Goal: Transaction & Acquisition: Purchase product/service

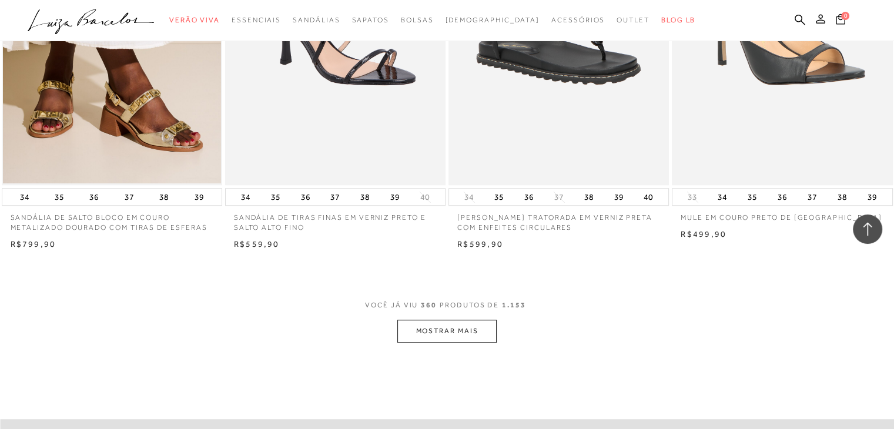
scroll to position [36752, 0]
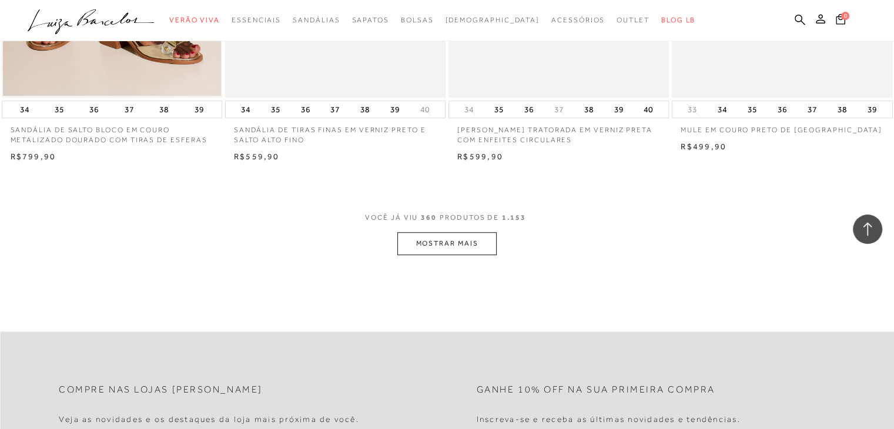
click at [447, 232] on button "MOSTRAR MAIS" at bounding box center [447, 243] width 99 height 23
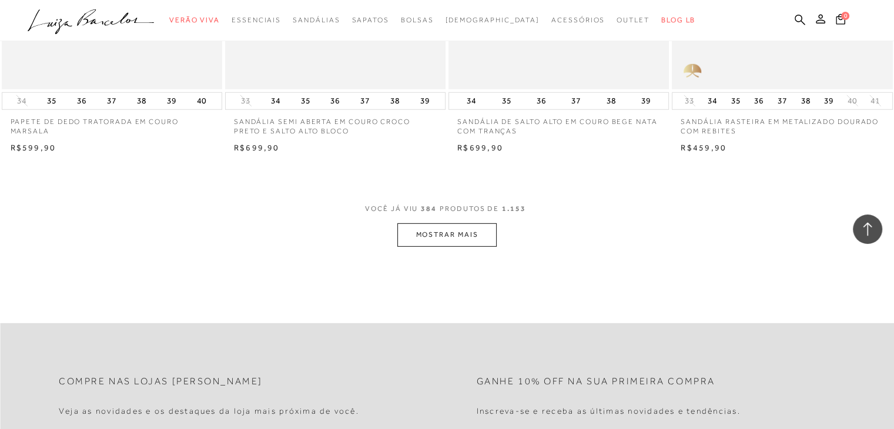
scroll to position [39222, 0]
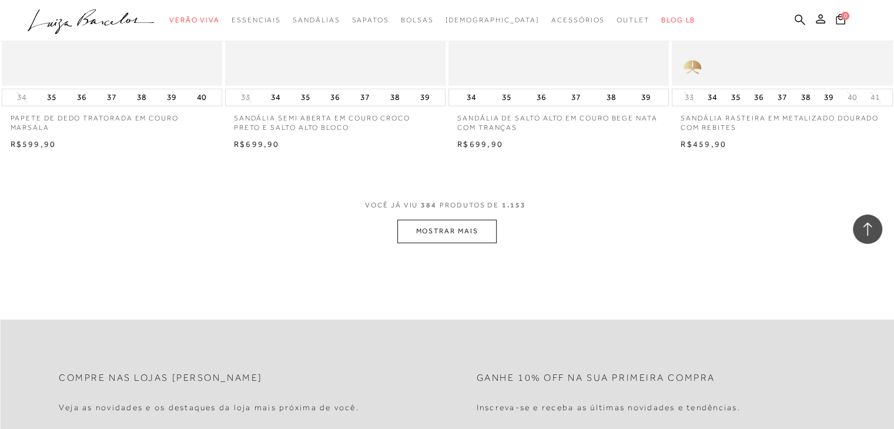
click at [450, 220] on button "MOSTRAR MAIS" at bounding box center [447, 231] width 99 height 23
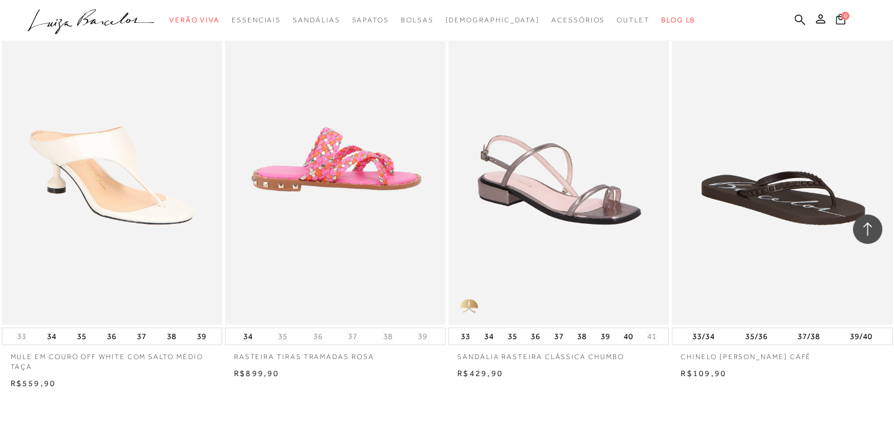
scroll to position [41633, 0]
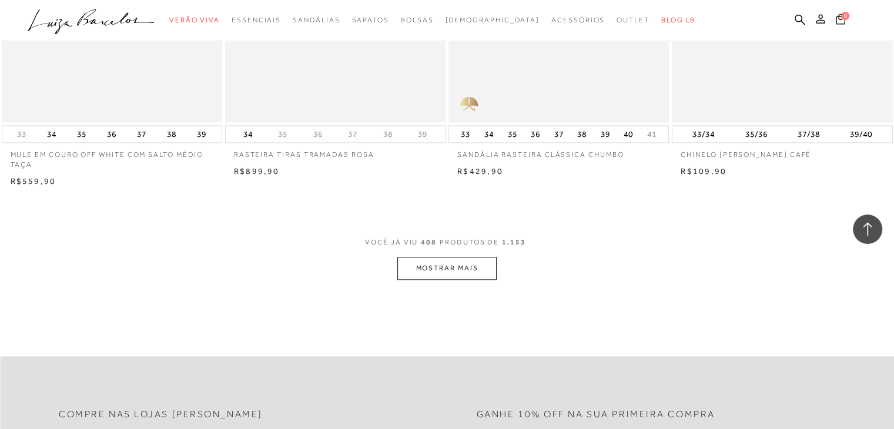
click at [435, 257] on button "MOSTRAR MAIS" at bounding box center [447, 268] width 99 height 23
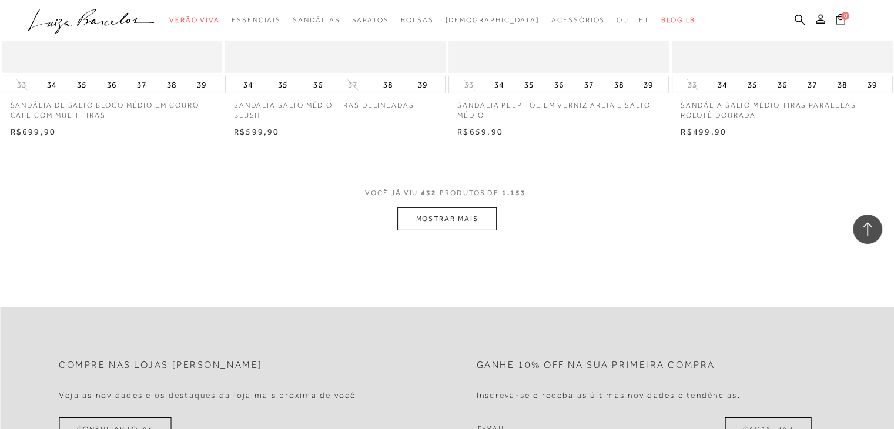
scroll to position [44161, 0]
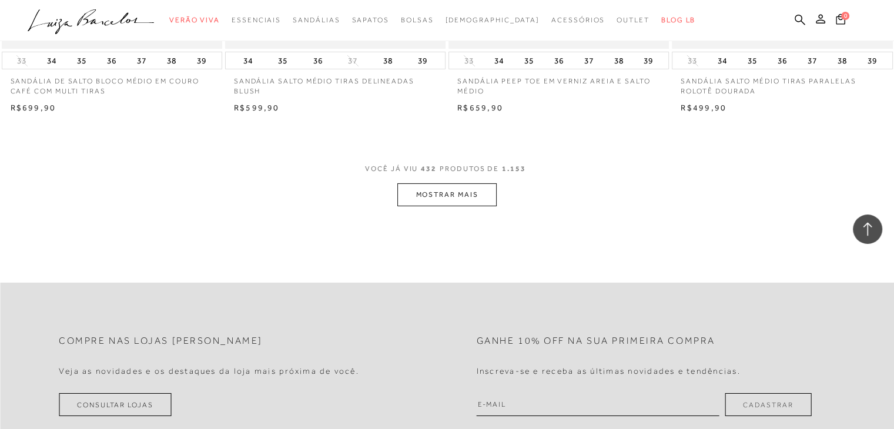
click at [463, 183] on button "MOSTRAR MAIS" at bounding box center [447, 194] width 99 height 23
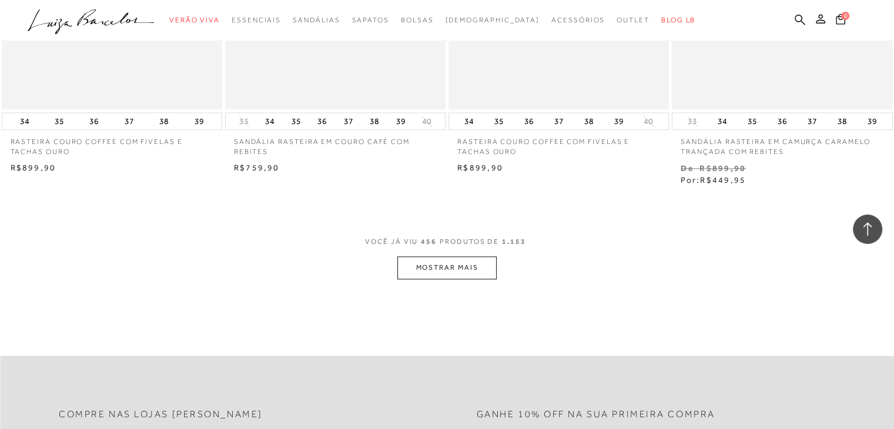
scroll to position [46631, 0]
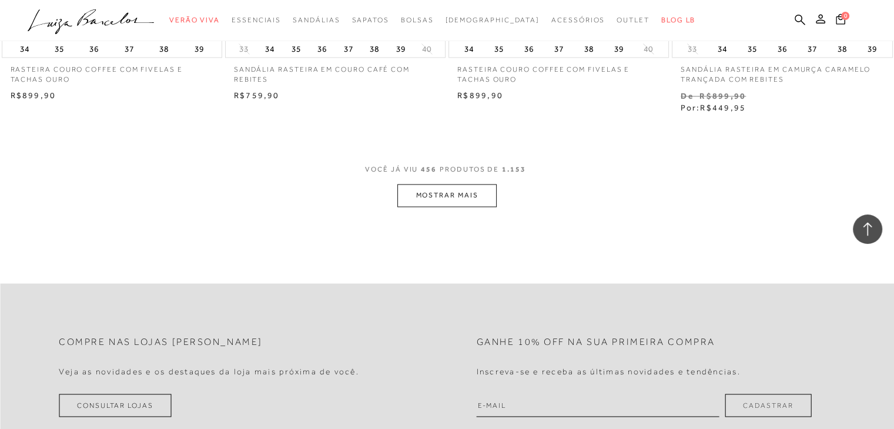
click at [457, 184] on button "MOSTRAR MAIS" at bounding box center [447, 195] width 99 height 23
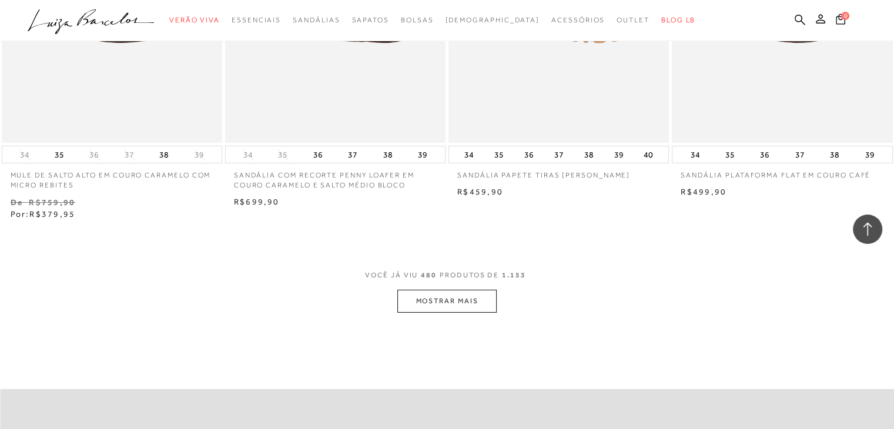
scroll to position [49015, 0]
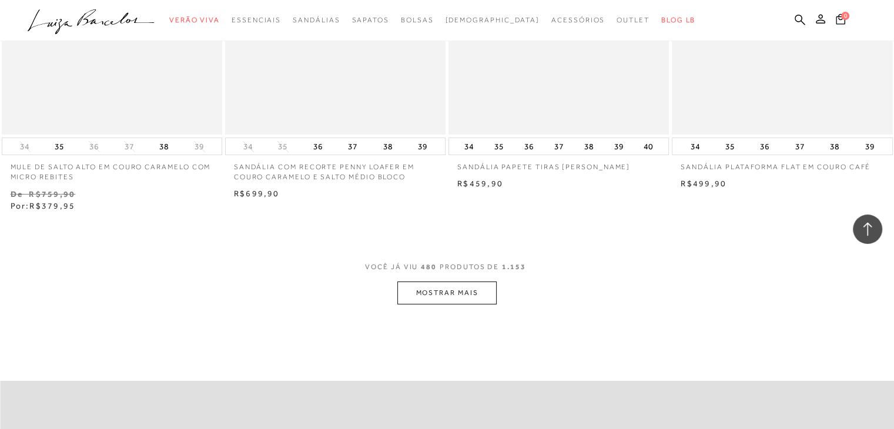
click at [449, 283] on button "MOSTRAR MAIS" at bounding box center [447, 293] width 99 height 23
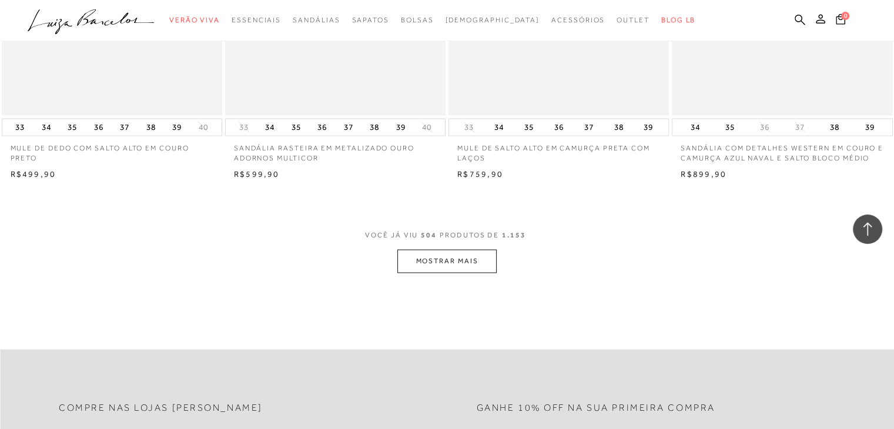
scroll to position [51544, 0]
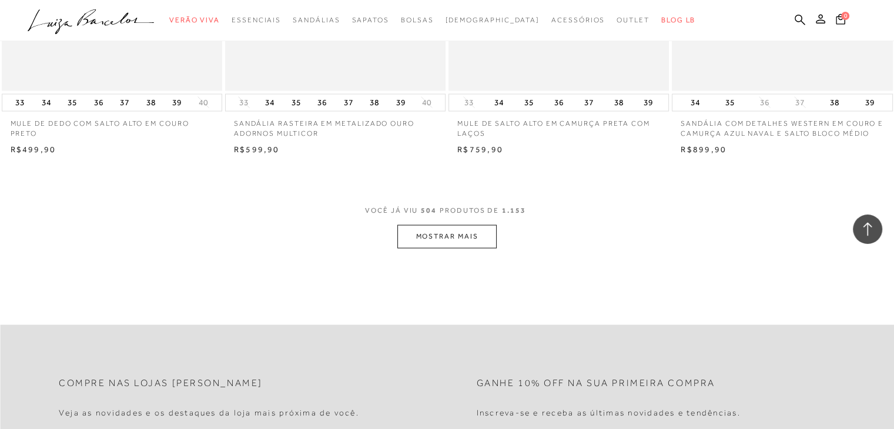
click at [457, 225] on button "MOSTRAR MAIS" at bounding box center [447, 236] width 99 height 23
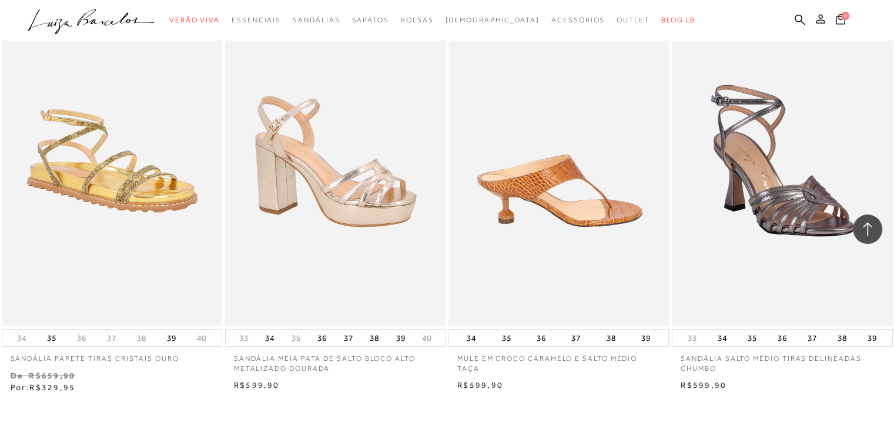
scroll to position [54014, 0]
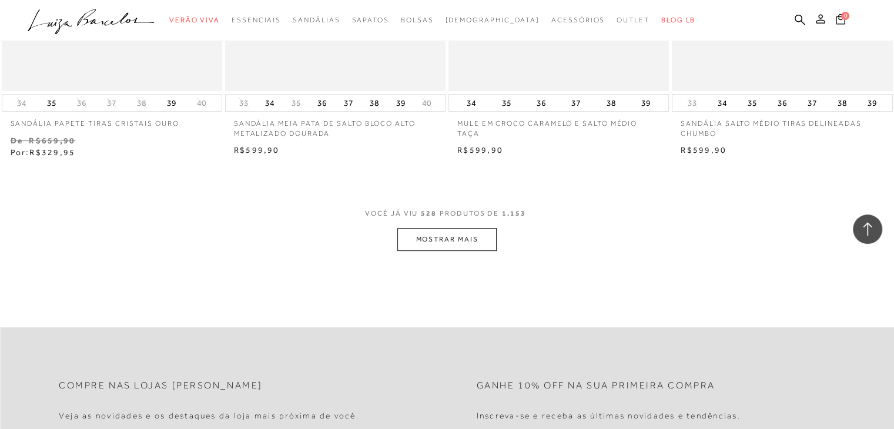
click at [453, 228] on button "MOSTRAR MAIS" at bounding box center [447, 239] width 99 height 23
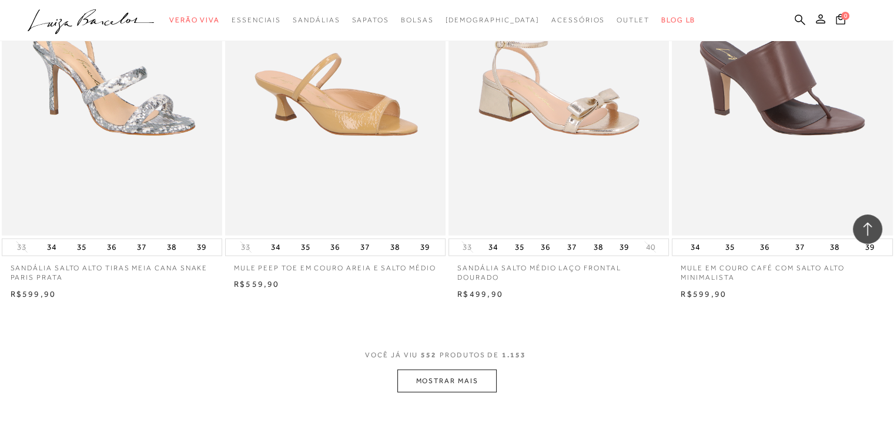
scroll to position [56457, 0]
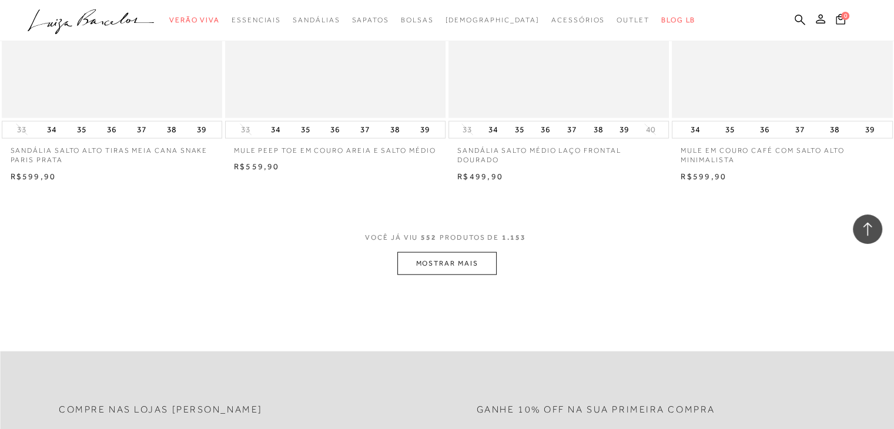
click at [440, 252] on button "MOSTRAR MAIS" at bounding box center [447, 263] width 99 height 23
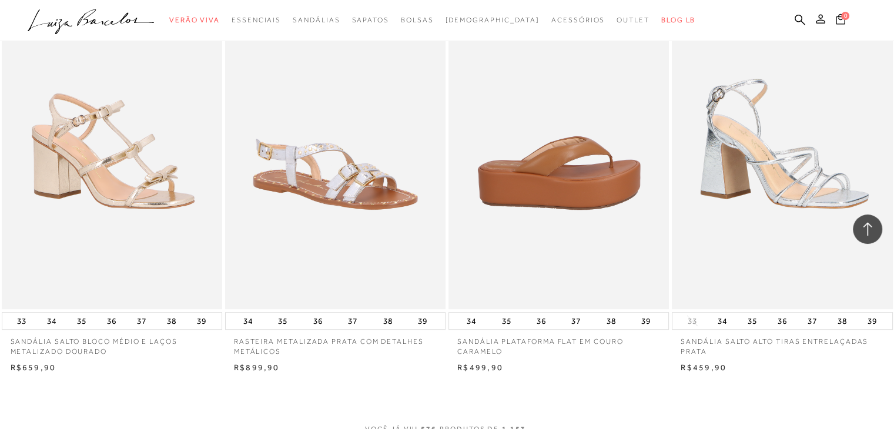
scroll to position [59030, 0]
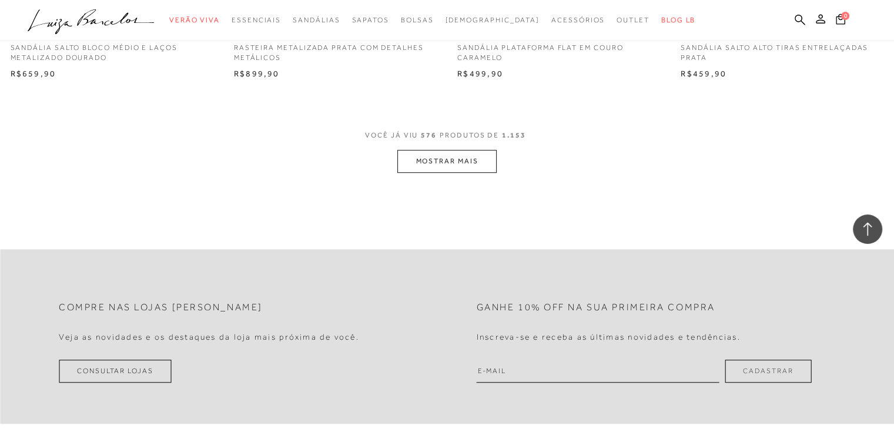
click at [479, 150] on button "MOSTRAR MAIS" at bounding box center [447, 161] width 99 height 23
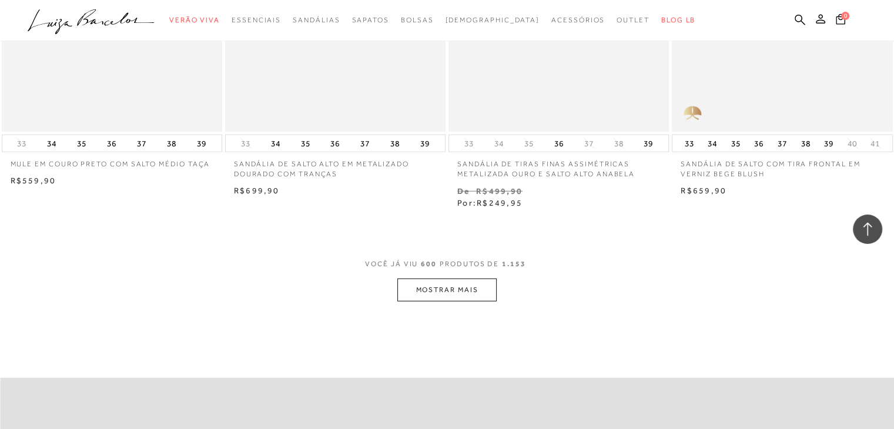
scroll to position [61441, 0]
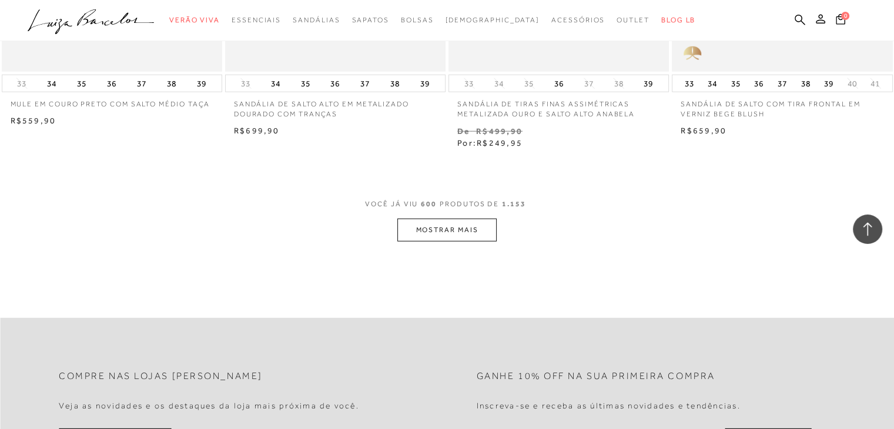
click at [475, 226] on button "MOSTRAR MAIS" at bounding box center [447, 230] width 99 height 23
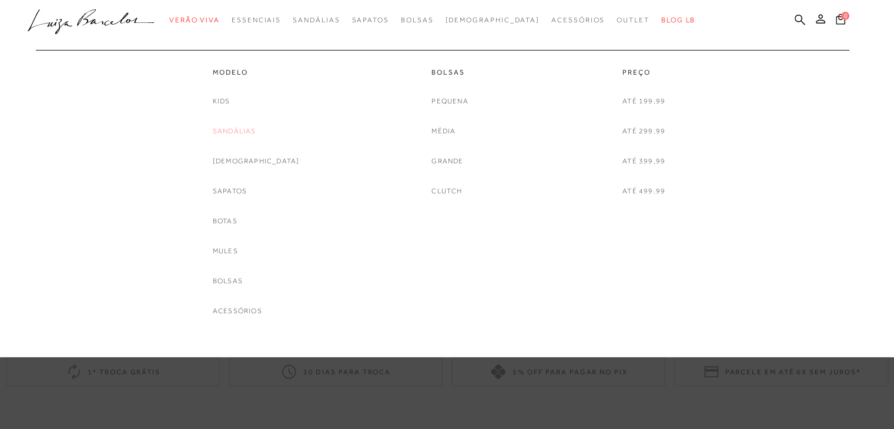
click at [256, 129] on link "Sandálias" at bounding box center [235, 131] width 44 height 12
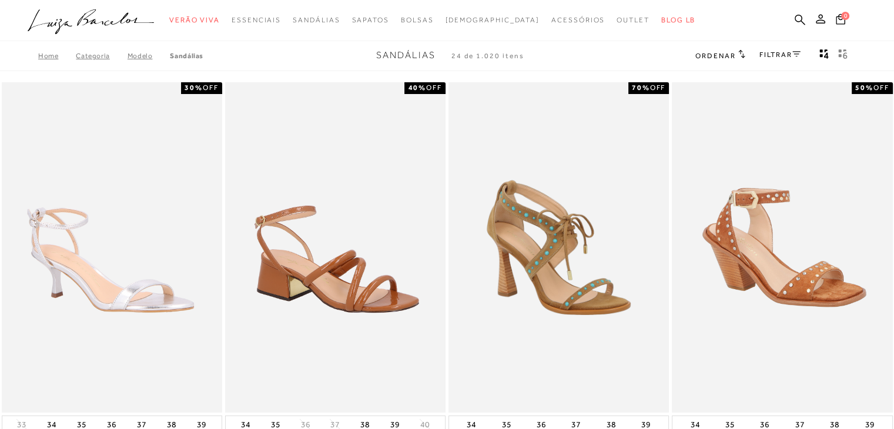
click at [771, 52] on link "FILTRAR" at bounding box center [780, 55] width 41 height 8
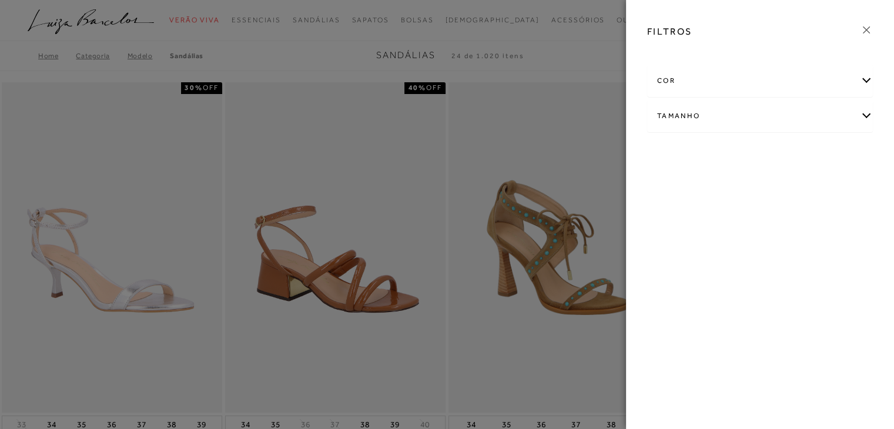
click at [728, 117] on div "Tamanho" at bounding box center [760, 116] width 225 height 31
click at [679, 202] on link "Ver mais..." at bounding box center [679, 205] width 32 height 9
click at [846, 186] on span "35" at bounding box center [842, 185] width 17 height 9
click at [843, 186] on input "35" at bounding box center [837, 187] width 12 height 12
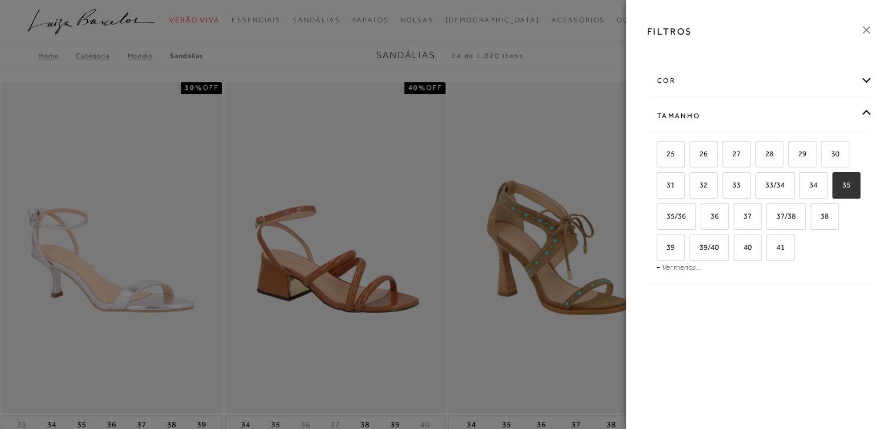
checkbox input "true"
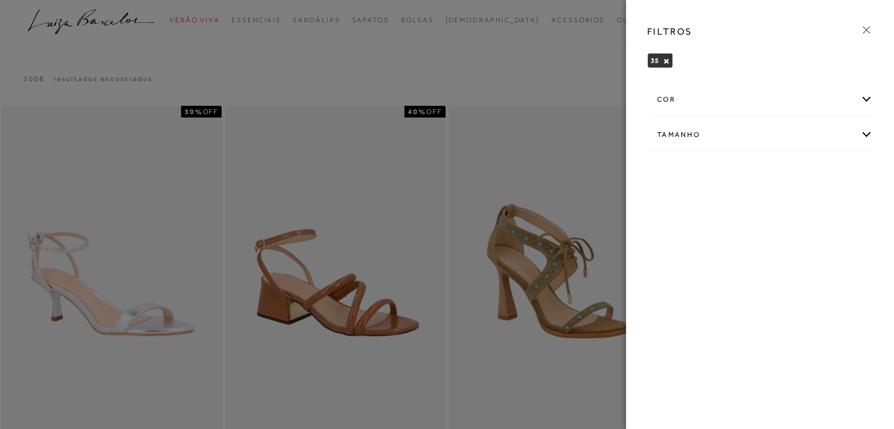
click at [535, 61] on div at bounding box center [447, 214] width 894 height 429
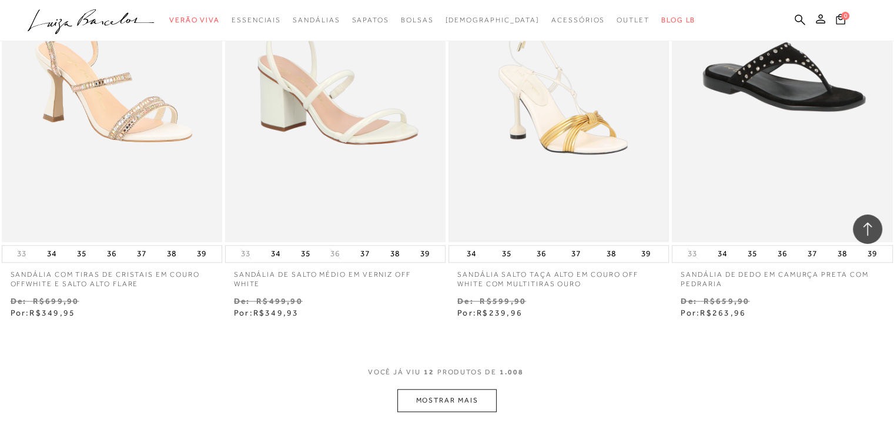
scroll to position [1176, 0]
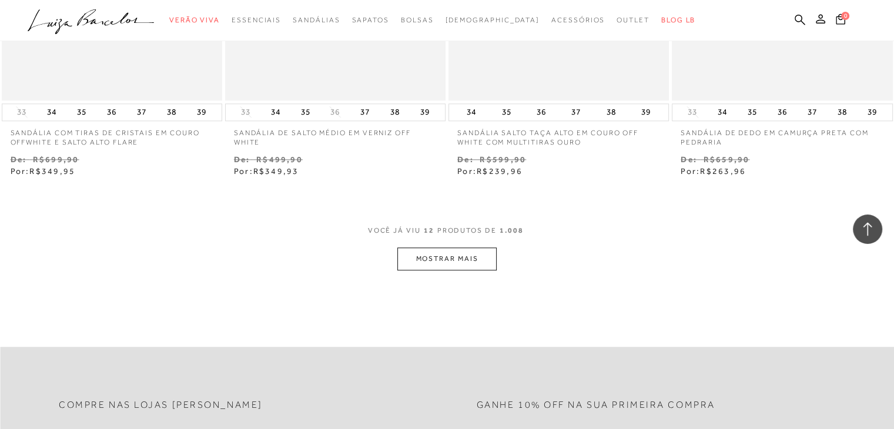
click at [476, 251] on button "MOSTRAR MAIS" at bounding box center [447, 259] width 99 height 23
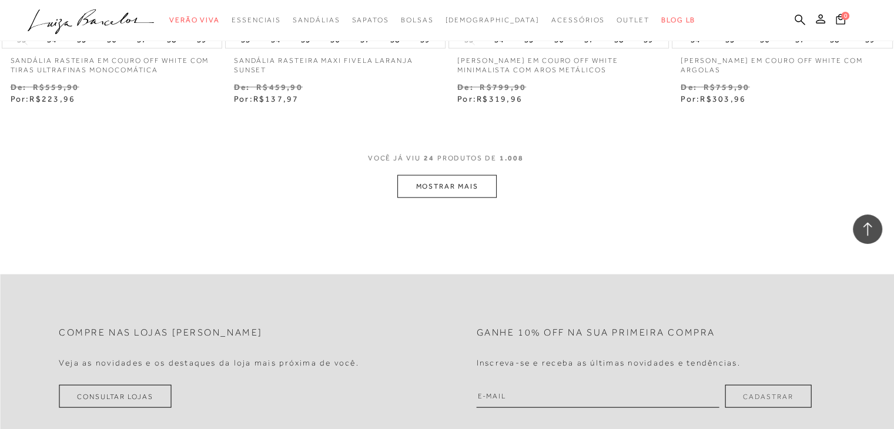
scroll to position [2529, 0]
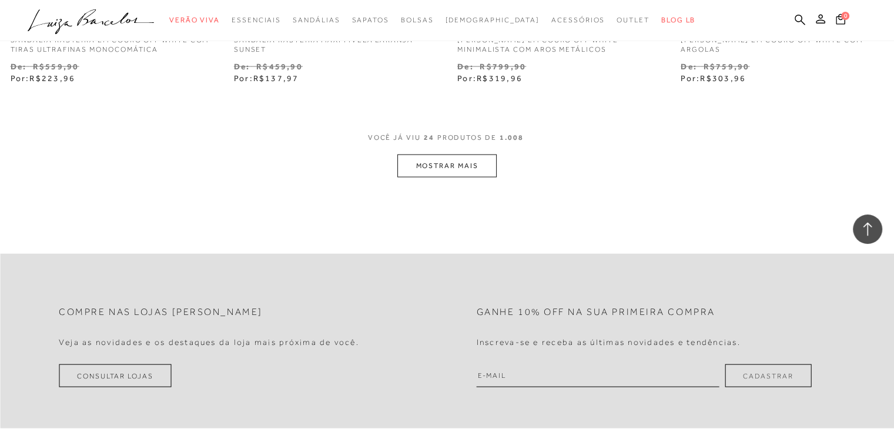
click at [446, 153] on div "VOCê JÁ VIU 24 PRODUTOS DE 1.008" at bounding box center [447, 144] width 159 height 22
click at [449, 168] on button "MOSTRAR MAIS" at bounding box center [447, 166] width 99 height 23
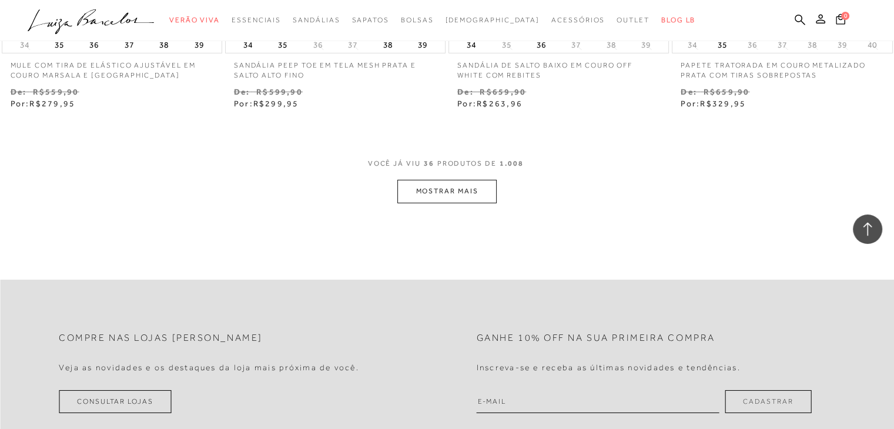
scroll to position [3763, 0]
click at [417, 181] on button "MOSTRAR MAIS" at bounding box center [447, 190] width 99 height 23
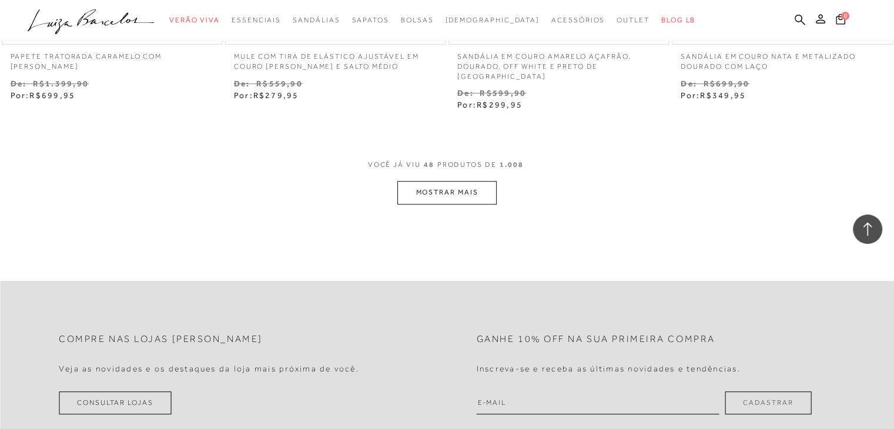
scroll to position [5057, 0]
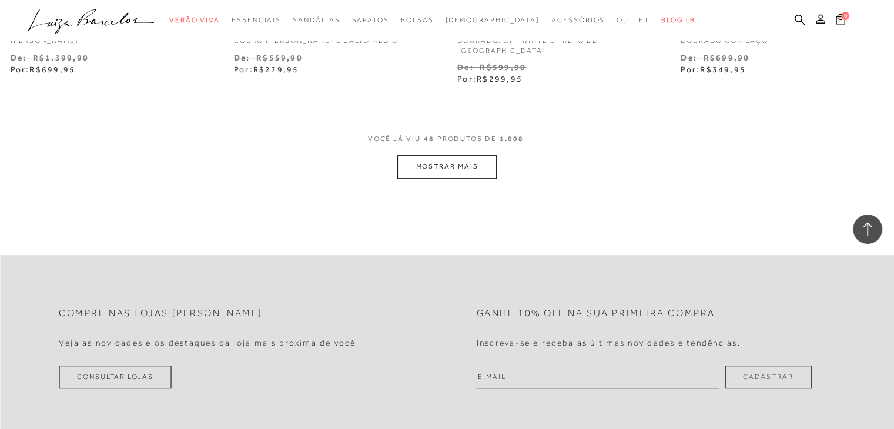
click at [467, 155] on button "MOSTRAR MAIS" at bounding box center [447, 166] width 99 height 23
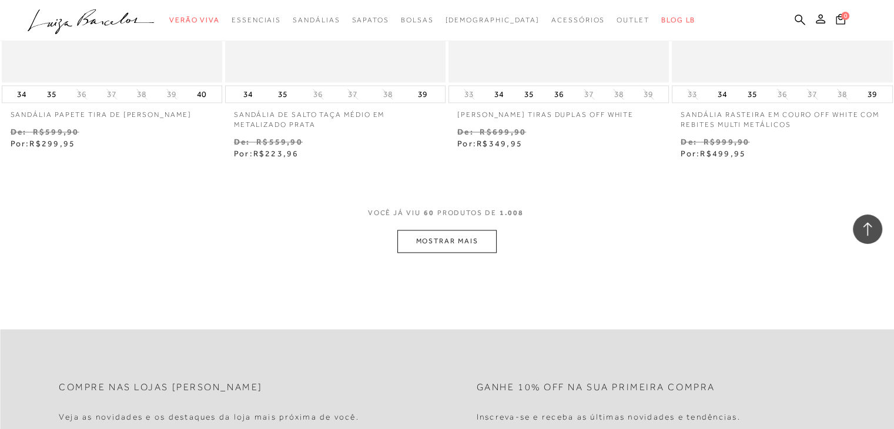
scroll to position [6351, 0]
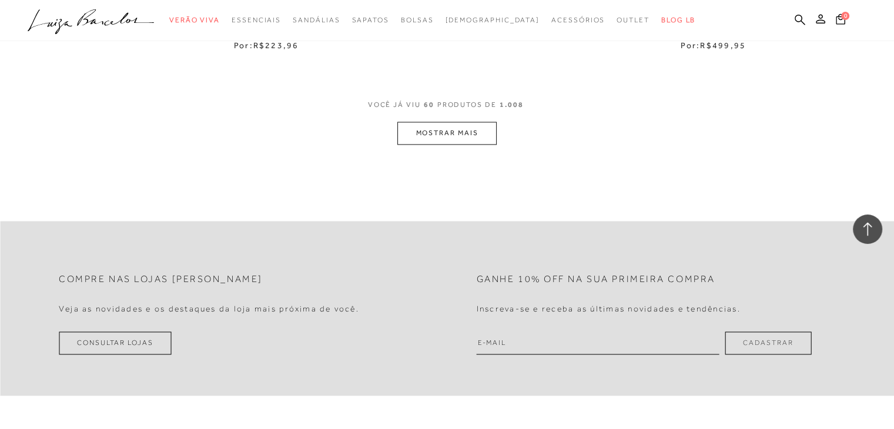
click at [456, 127] on button "MOSTRAR MAIS" at bounding box center [447, 133] width 99 height 23
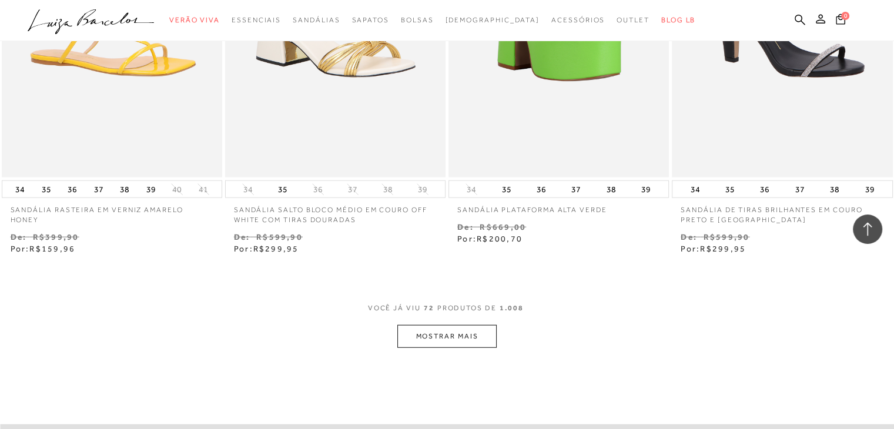
scroll to position [7468, 0]
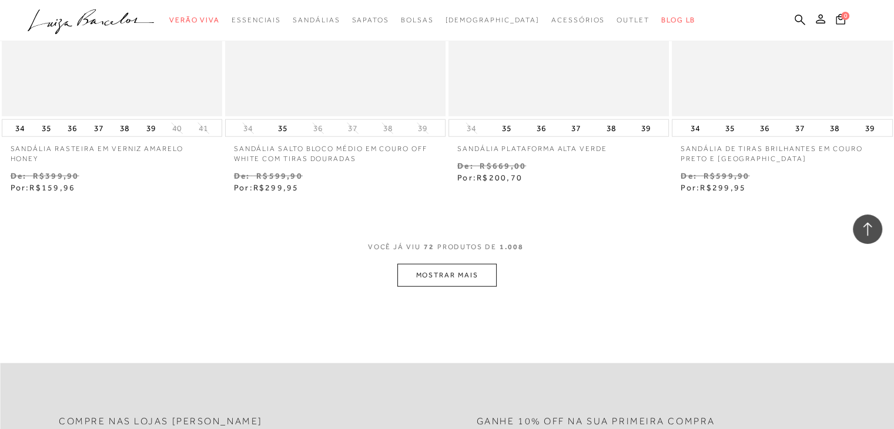
click at [480, 271] on button "MOSTRAR MAIS" at bounding box center [447, 275] width 99 height 23
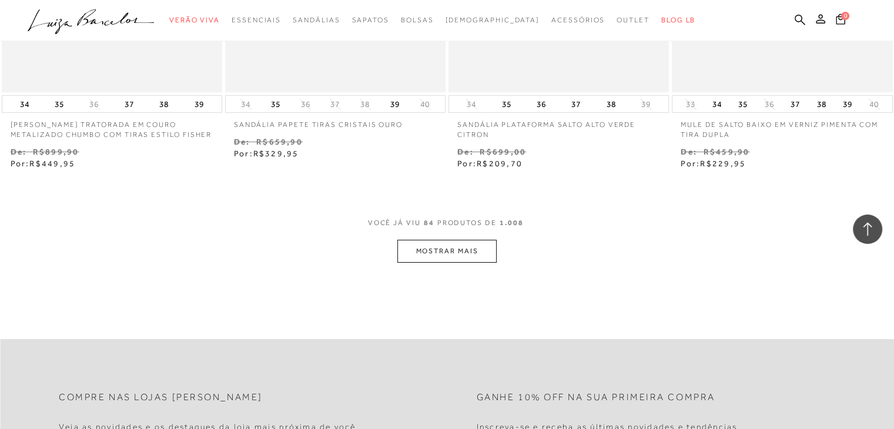
scroll to position [8762, 0]
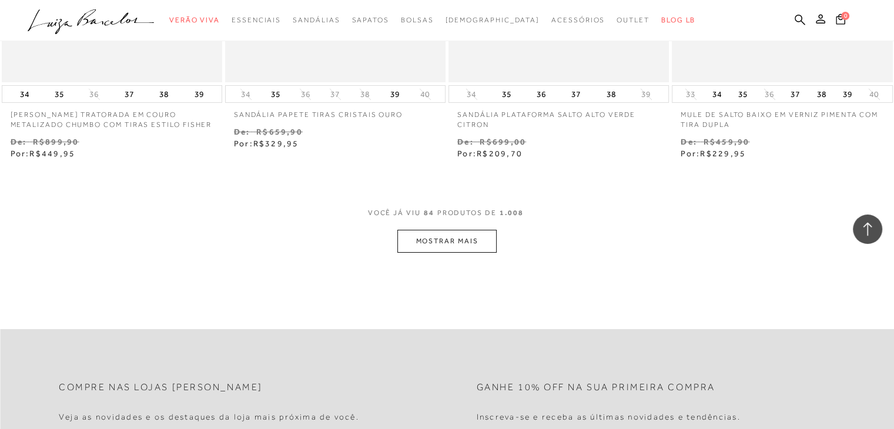
click at [477, 233] on button "MOSTRAR MAIS" at bounding box center [447, 241] width 99 height 23
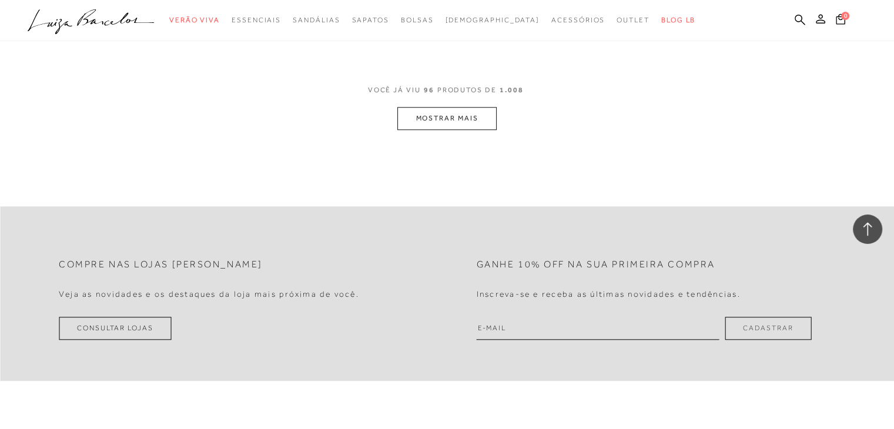
scroll to position [10173, 0]
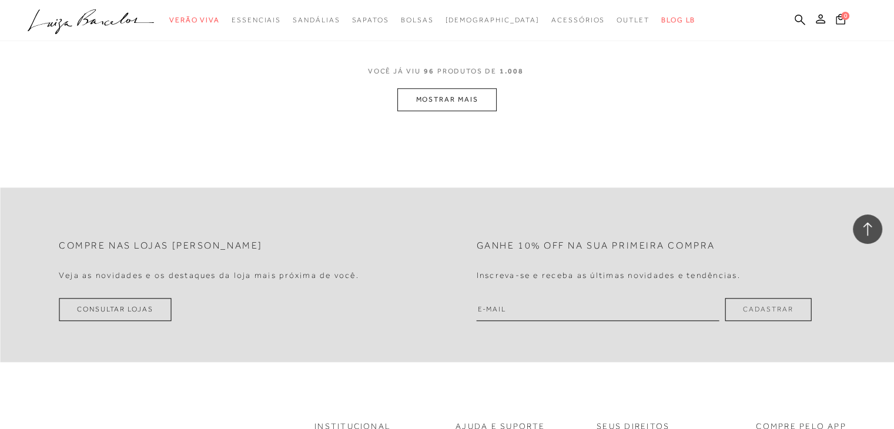
click at [461, 88] on button "MOSTRAR MAIS" at bounding box center [447, 99] width 99 height 23
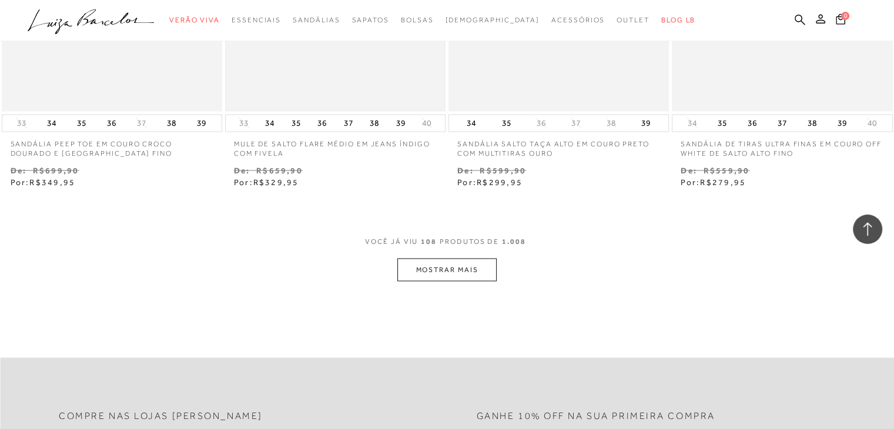
scroll to position [11329, 0]
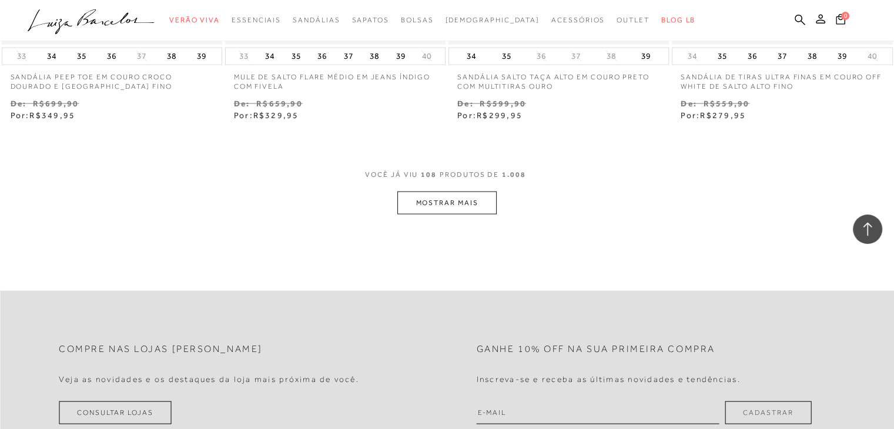
click at [415, 192] on button "MOSTRAR MAIS" at bounding box center [447, 203] width 99 height 23
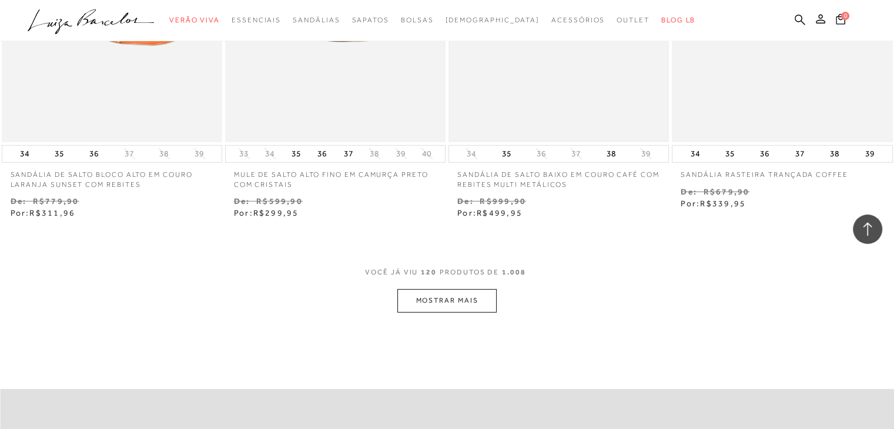
scroll to position [12564, 0]
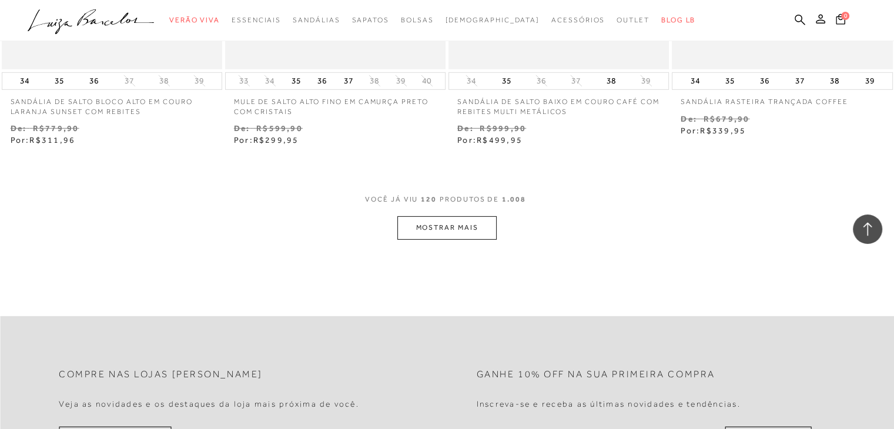
click at [466, 216] on button "MOSTRAR MAIS" at bounding box center [447, 227] width 99 height 23
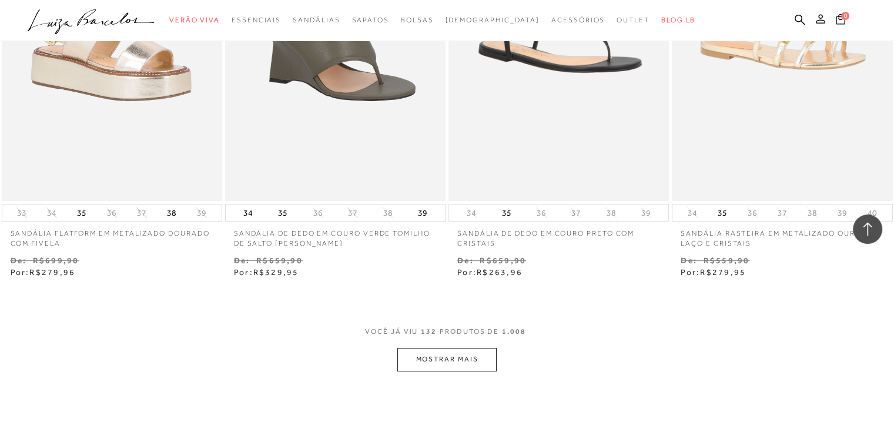
scroll to position [13858, 0]
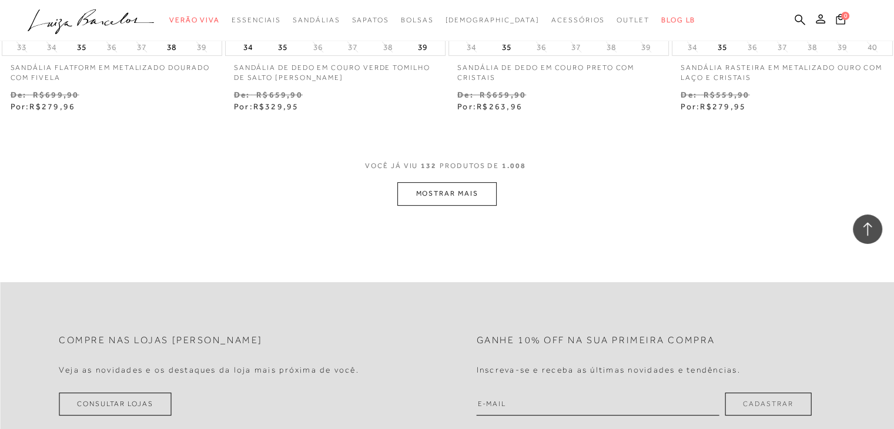
click at [421, 182] on button "MOSTRAR MAIS" at bounding box center [447, 193] width 99 height 23
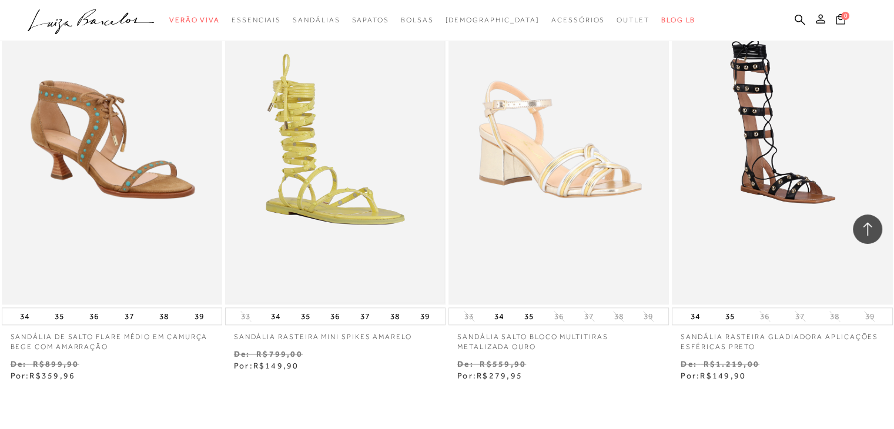
scroll to position [15034, 0]
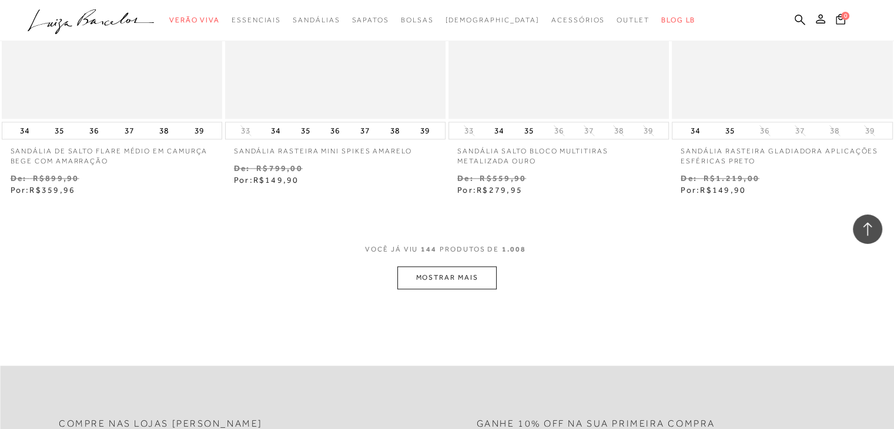
click at [480, 266] on button "MOSTRAR MAIS" at bounding box center [447, 277] width 99 height 23
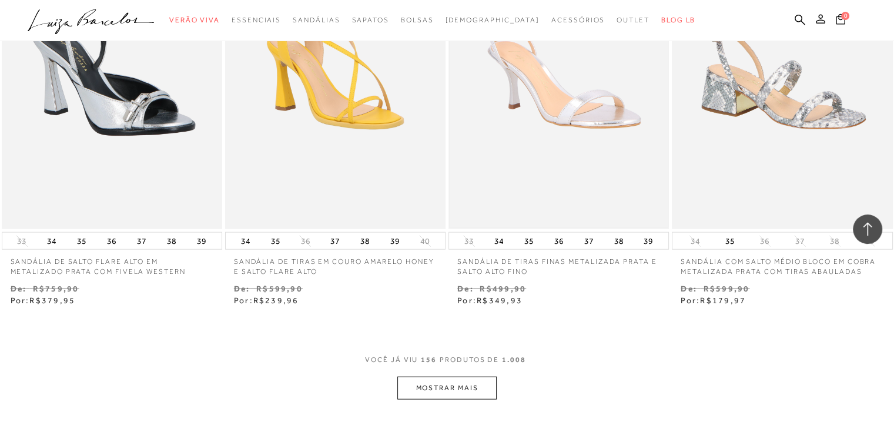
scroll to position [16210, 0]
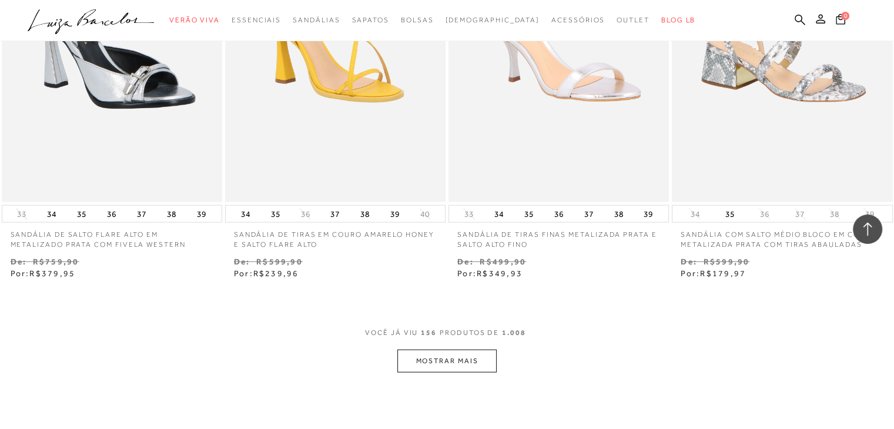
click at [480, 350] on button "MOSTRAR MAIS" at bounding box center [447, 361] width 99 height 23
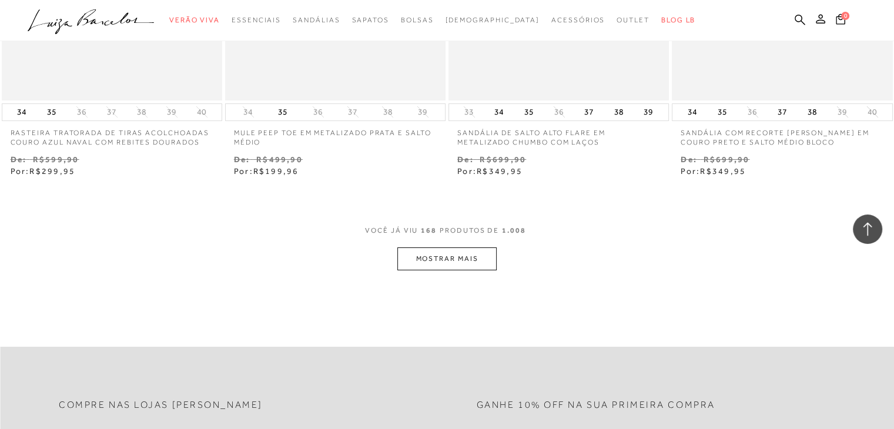
scroll to position [17621, 0]
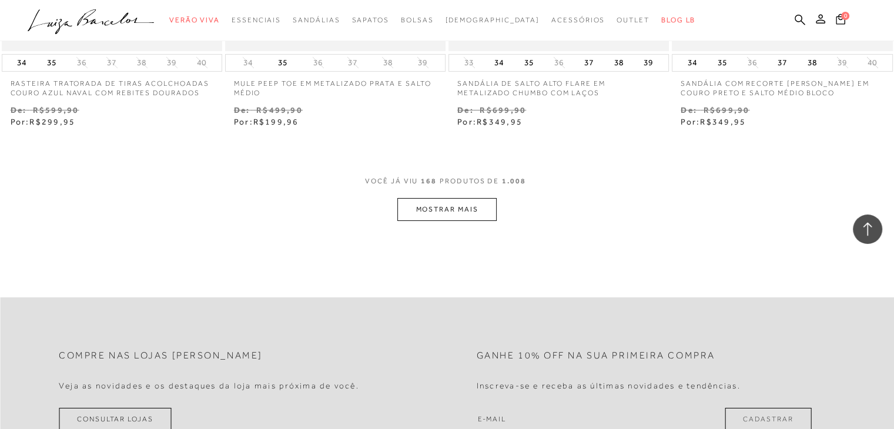
click at [466, 198] on button "MOSTRAR MAIS" at bounding box center [447, 209] width 99 height 23
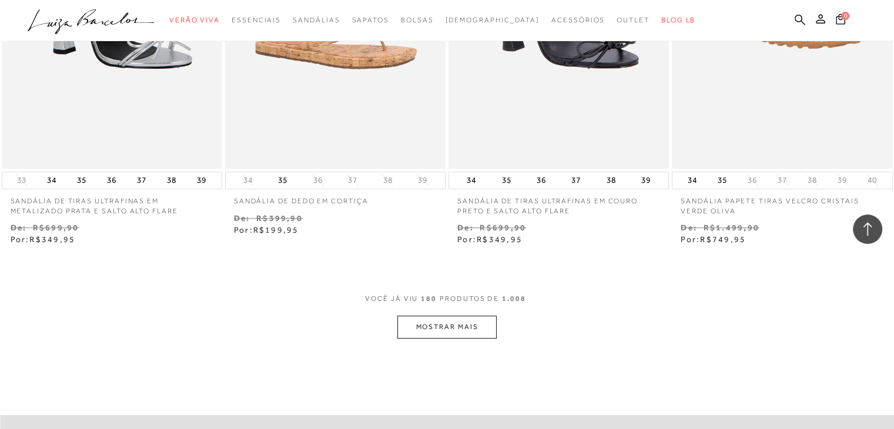
scroll to position [18856, 0]
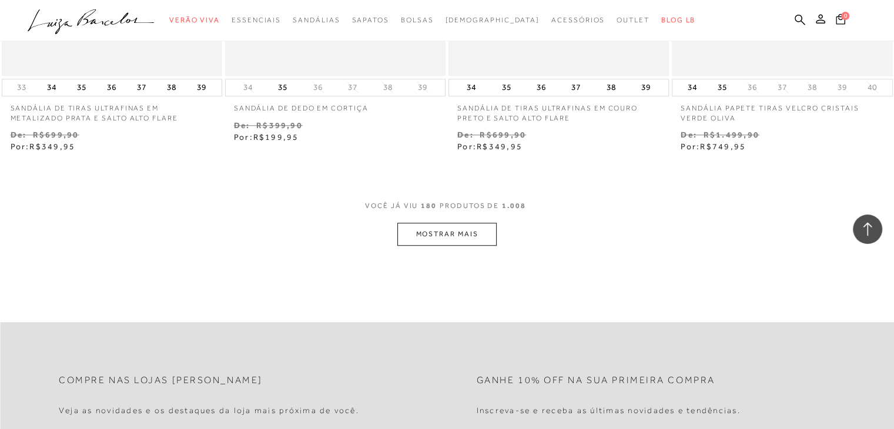
click at [459, 223] on button "MOSTRAR MAIS" at bounding box center [447, 234] width 99 height 23
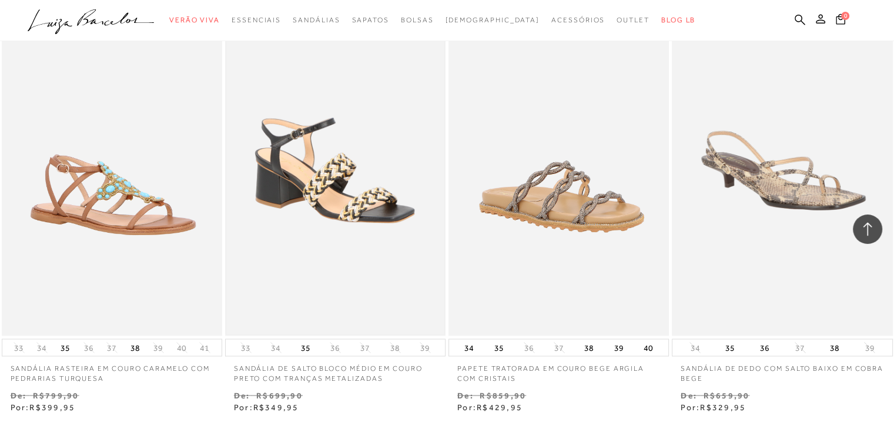
scroll to position [20091, 0]
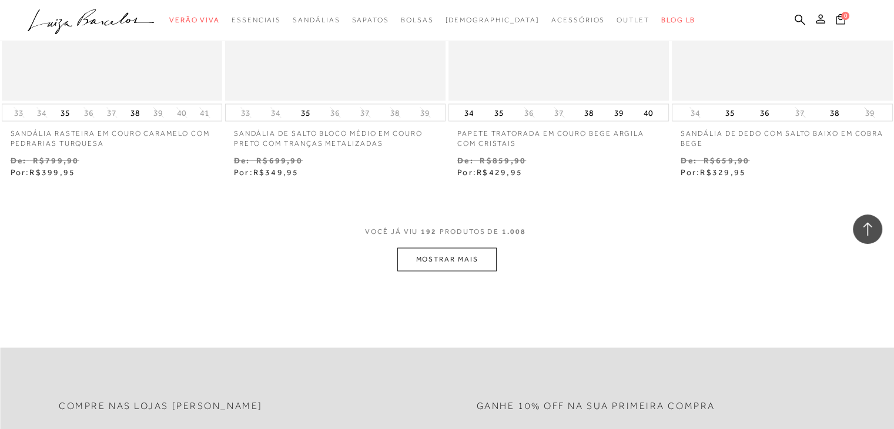
click at [429, 248] on button "MOSTRAR MAIS" at bounding box center [447, 259] width 99 height 23
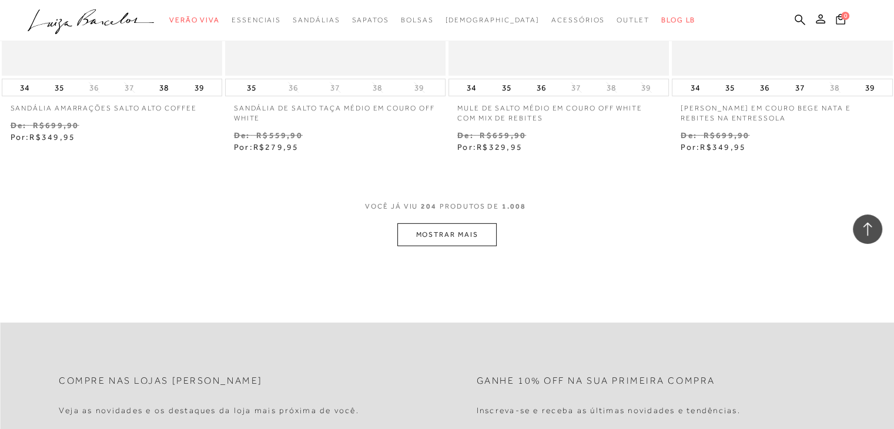
scroll to position [21384, 0]
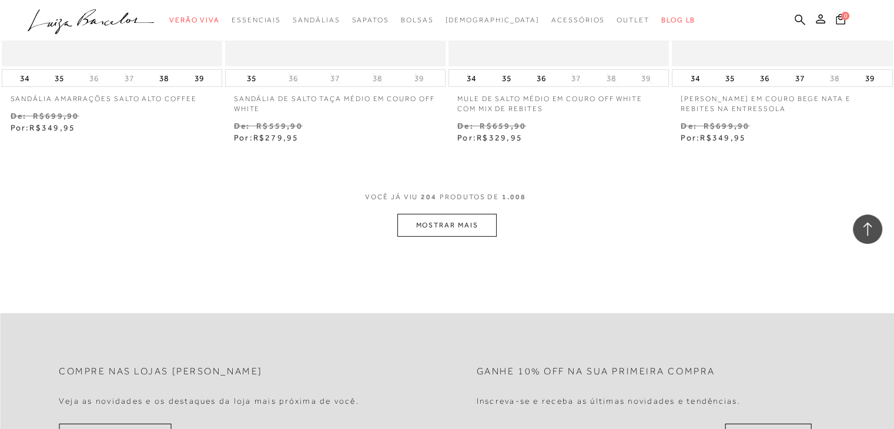
click at [479, 214] on button "MOSTRAR MAIS" at bounding box center [447, 225] width 99 height 23
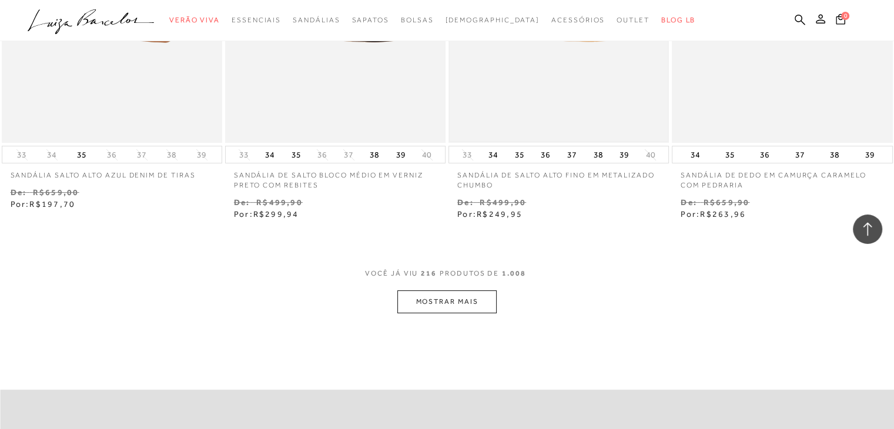
scroll to position [22581, 0]
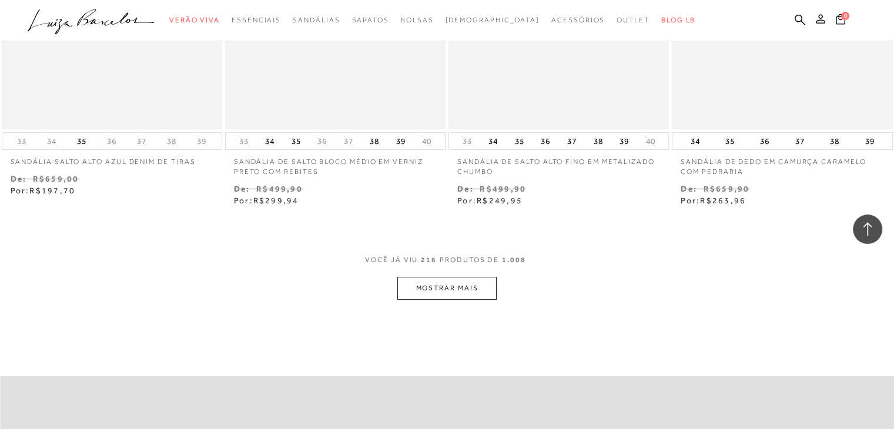
click at [442, 277] on button "MOSTRAR MAIS" at bounding box center [447, 288] width 99 height 23
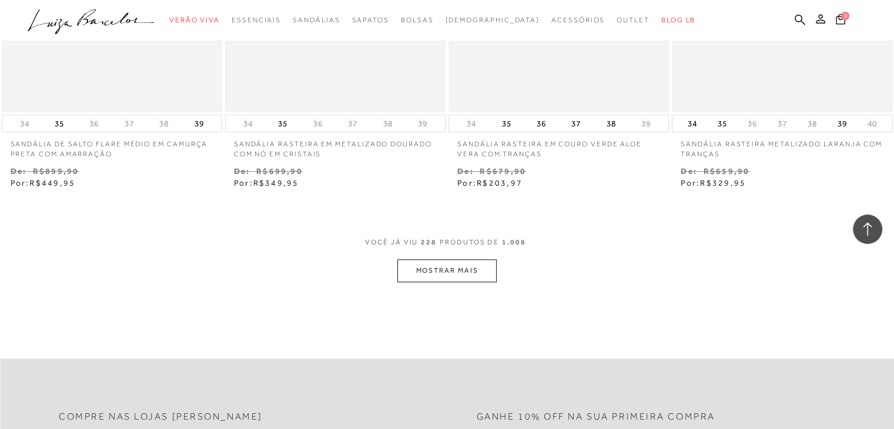
scroll to position [23860, 0]
click at [477, 258] on button "MOSTRAR MAIS" at bounding box center [447, 269] width 99 height 23
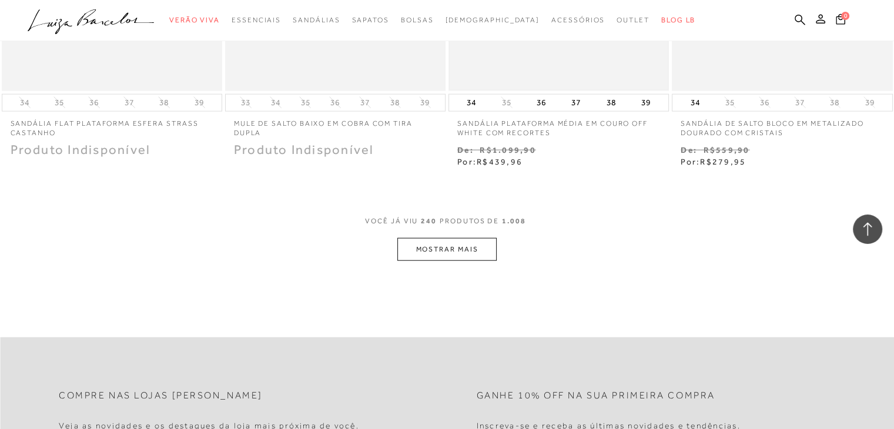
scroll to position [25154, 0]
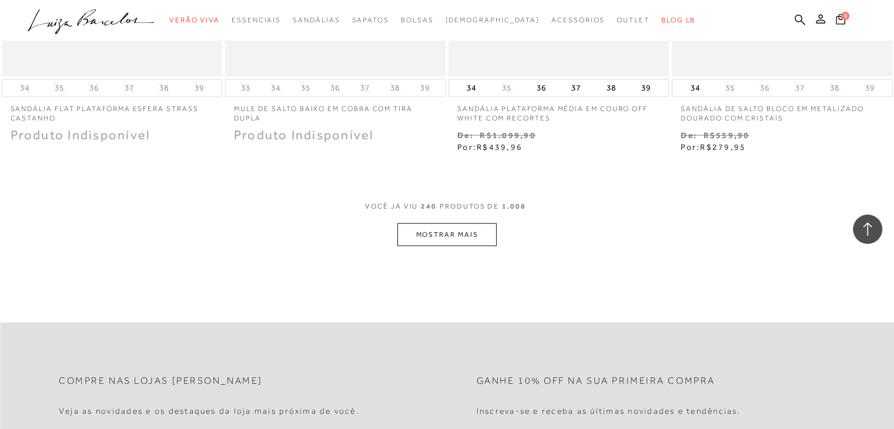
click at [475, 223] on button "MOSTRAR MAIS" at bounding box center [447, 234] width 99 height 23
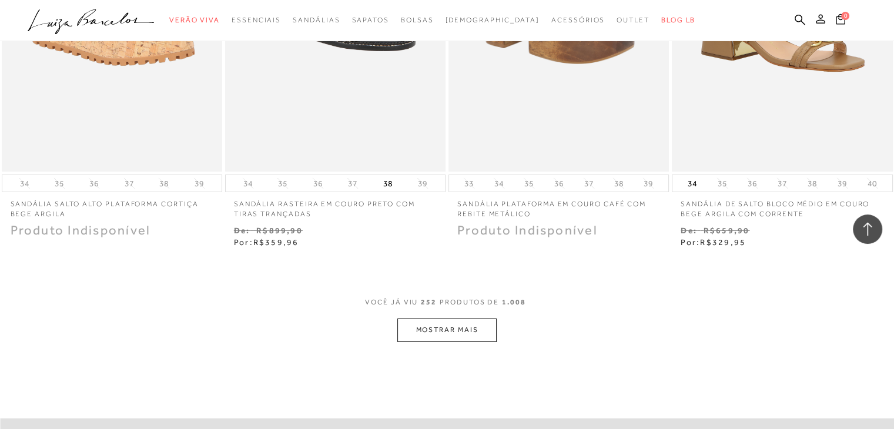
scroll to position [26330, 0]
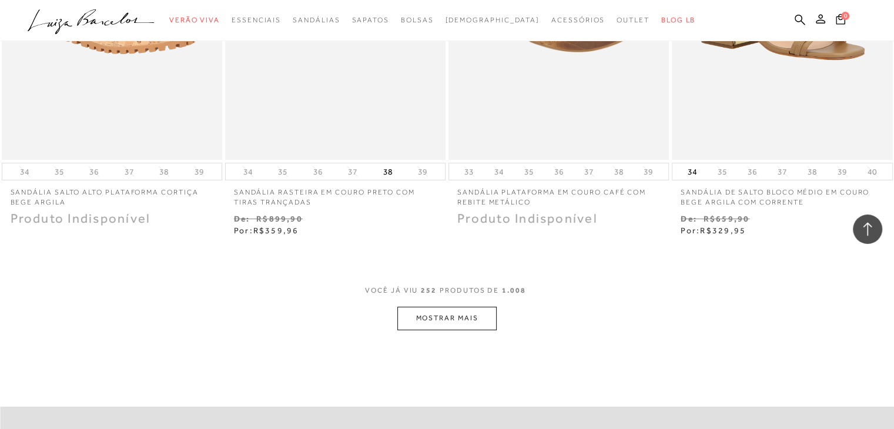
click at [426, 307] on button "MOSTRAR MAIS" at bounding box center [447, 318] width 99 height 23
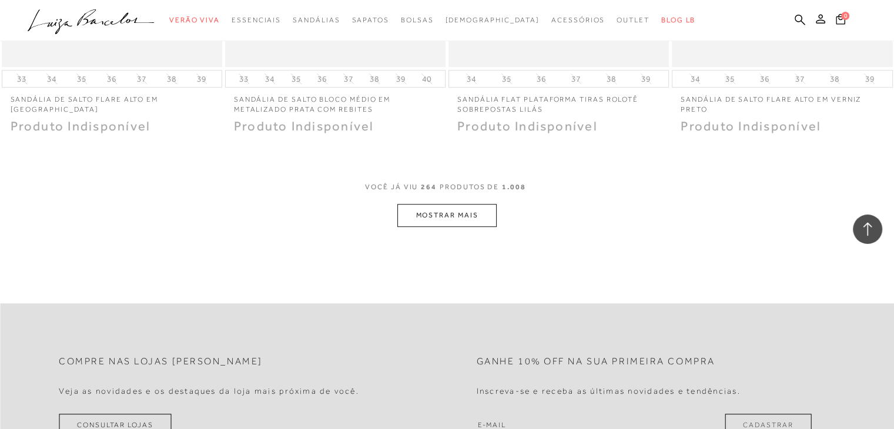
scroll to position [27447, 0]
